Goal: Transaction & Acquisition: Purchase product/service

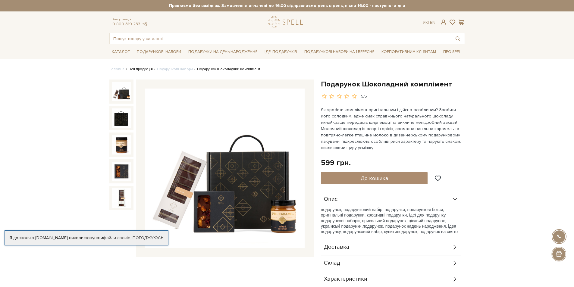
click at [142, 70] on link "Вся продукція" at bounding box center [141, 69] width 24 height 5
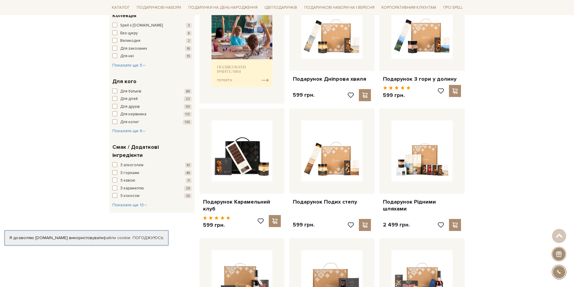
scroll to position [301, 0]
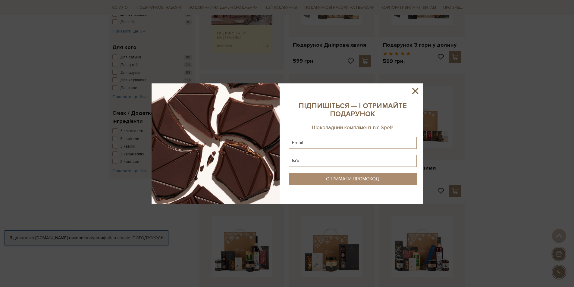
click at [413, 91] on icon at bounding box center [415, 91] width 10 height 10
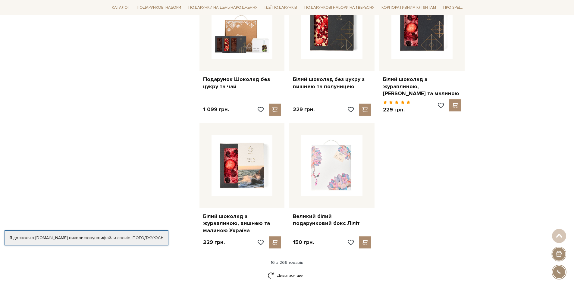
scroll to position [663, 0]
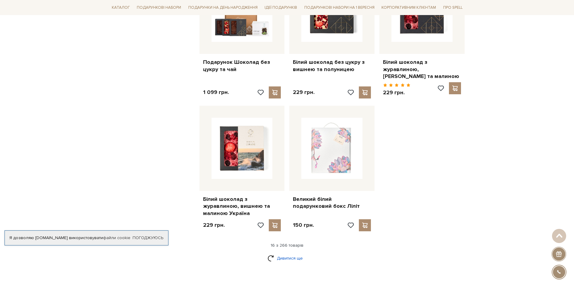
click at [283, 253] on link "Дивитися ще" at bounding box center [287, 258] width 39 height 11
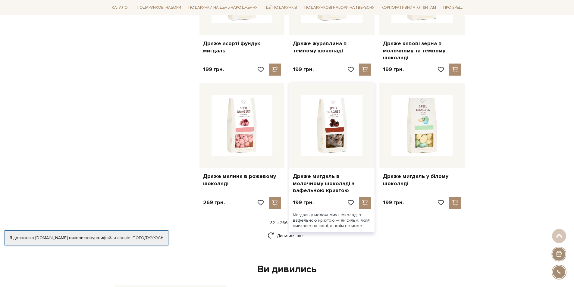
scroll to position [1326, 0]
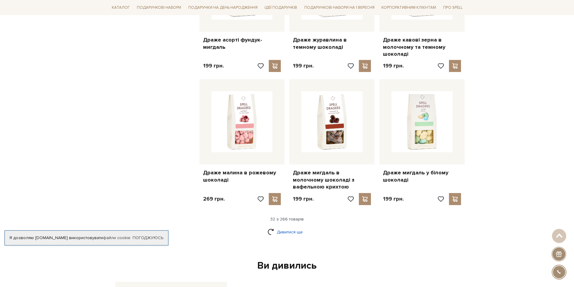
click at [286, 227] on link "Дивитися ще" at bounding box center [287, 232] width 39 height 11
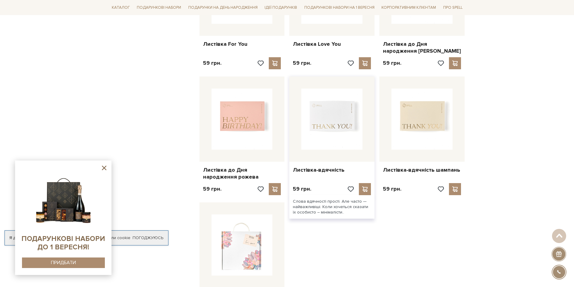
scroll to position [2049, 0]
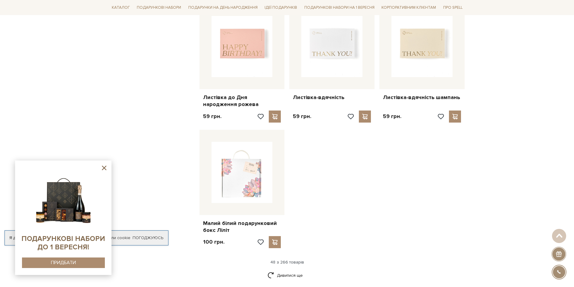
click at [65, 203] on img at bounding box center [63, 198] width 61 height 61
click at [80, 265] on button "ПРИДБАТИ" at bounding box center [63, 263] width 83 height 11
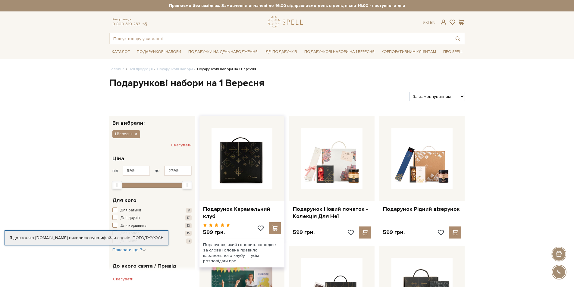
click at [230, 174] on img at bounding box center [242, 158] width 61 height 61
